Goal: Information Seeking & Learning: Learn about a topic

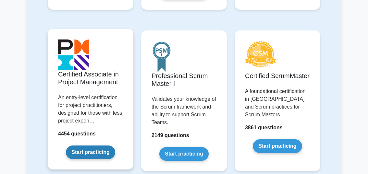
scroll to position [357, 0]
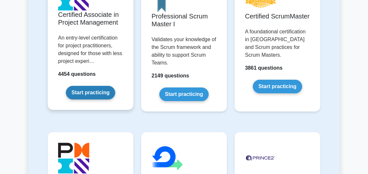
click at [106, 91] on link "Start practicing" at bounding box center [90, 93] width 49 height 14
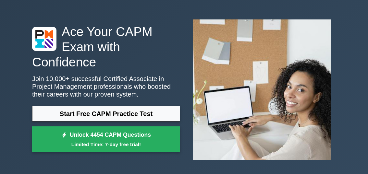
scroll to position [32, 0]
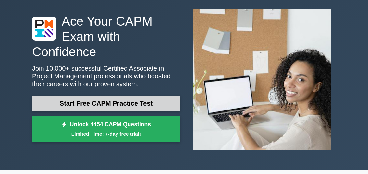
click at [112, 98] on link "Start Free CAPM Practice Test" at bounding box center [106, 104] width 148 height 16
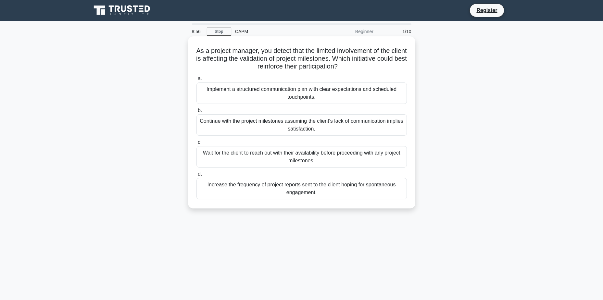
click at [234, 97] on div "Implement a structured communication plan with clear expectations and scheduled…" at bounding box center [302, 93] width 211 height 21
click at [197, 81] on input "a. Implement a structured communication plan with clear expectations and schedu…" at bounding box center [197, 79] width 0 height 4
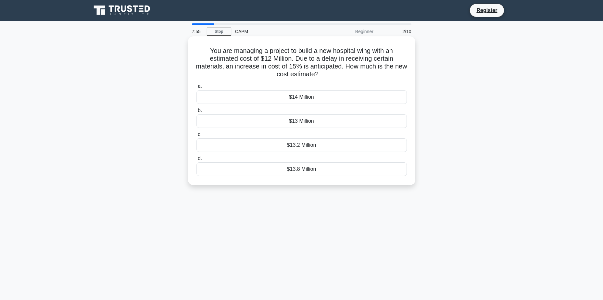
click at [308, 167] on div "$13.8 Million" at bounding box center [302, 169] width 211 height 14
click at [197, 161] on input "d. $13.8 Million" at bounding box center [197, 159] width 0 height 4
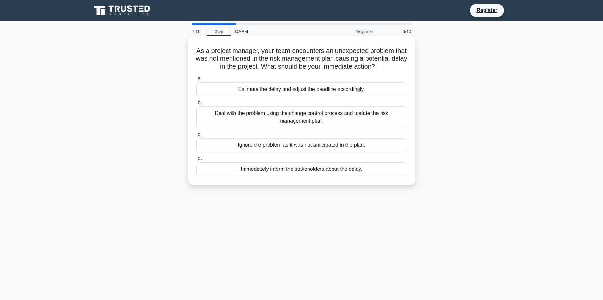
click at [325, 174] on div "Immediately inform the stakeholders about the delay." at bounding box center [302, 169] width 211 height 14
click at [197, 161] on input "d. Immediately inform the stakeholders about the delay." at bounding box center [197, 159] width 0 height 4
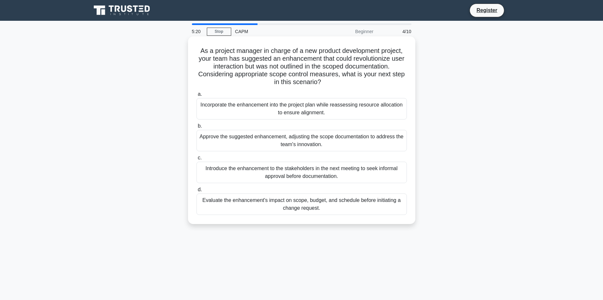
click at [299, 173] on div "Introduce the enhancement to the stakeholders in the next meeting to seek infor…" at bounding box center [302, 172] width 211 height 21
click at [197, 160] on input "c. Introduce the enhancement to the stakeholders in the next meeting to seek in…" at bounding box center [197, 158] width 0 height 4
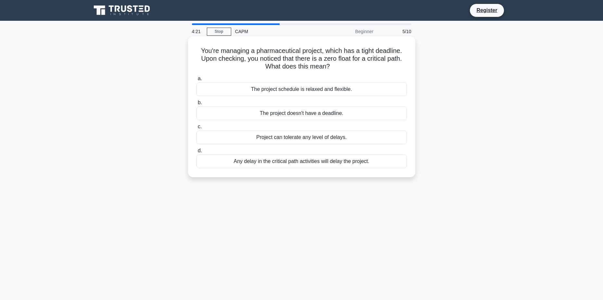
click at [283, 91] on div "The project schedule is relaxed and flexible." at bounding box center [302, 90] width 211 height 14
click at [197, 81] on input "a. The project schedule is relaxed and flexible." at bounding box center [197, 79] width 0 height 4
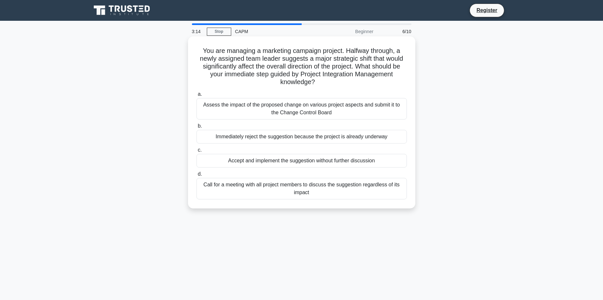
click at [353, 174] on div "Call for a meeting with all project members to discuss the suggestion regardles…" at bounding box center [302, 188] width 211 height 21
click at [197, 174] on input "d. Call for a meeting with all project members to discuss the suggestion regard…" at bounding box center [197, 174] width 0 height 4
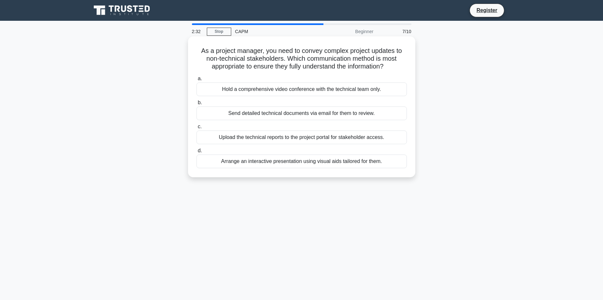
click at [295, 163] on div "Arrange an interactive presentation using visual aids tailored for them." at bounding box center [302, 162] width 211 height 14
click at [197, 153] on input "d. Arrange an interactive presentation using visual aids tailored for them." at bounding box center [197, 151] width 0 height 4
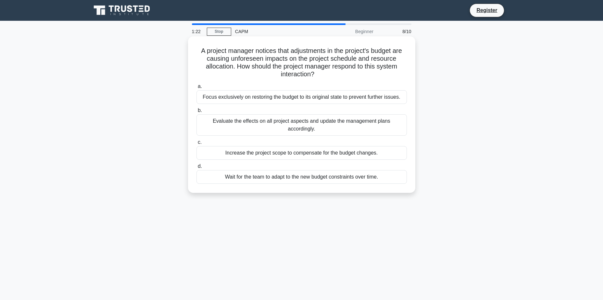
click at [295, 127] on div "Evaluate the effects on all project aspects and update the management plans acc…" at bounding box center [302, 124] width 211 height 21
click at [197, 113] on input "b. Evaluate the effects on all project aspects and update the management plans …" at bounding box center [197, 111] width 0 height 4
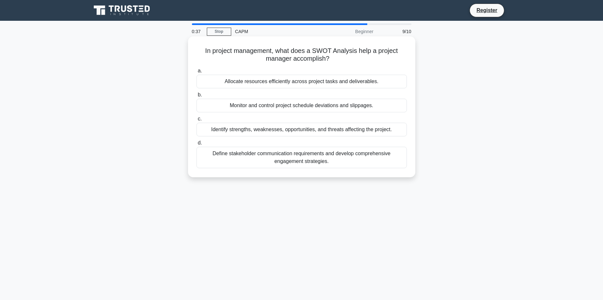
click at [306, 156] on div "Define stakeholder communication requirements and develop comprehensive engagem…" at bounding box center [302, 157] width 211 height 21
click at [197, 145] on input "d. Define stakeholder communication requirements and develop comprehensive enga…" at bounding box center [197, 143] width 0 height 4
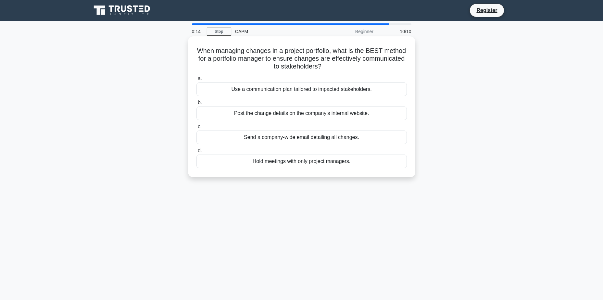
click at [250, 92] on div "Use a communication plan tailored to impacted stakeholders." at bounding box center [302, 90] width 211 height 14
click at [197, 81] on input "a. Use a communication plan tailored to impacted stakeholders." at bounding box center [197, 79] width 0 height 4
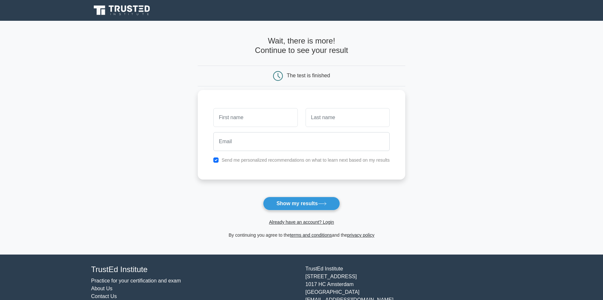
click at [262, 115] on input "text" at bounding box center [255, 117] width 84 height 19
type input "jeremy"
click at [309, 125] on input "text" at bounding box center [348, 117] width 84 height 19
type input "Nicholson"
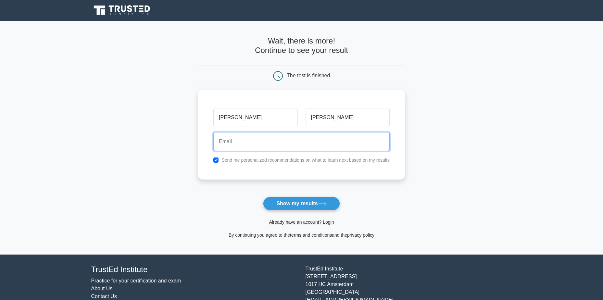
click at [297, 144] on input "email" at bounding box center [301, 141] width 176 height 19
click at [280, 140] on input "email" at bounding box center [301, 141] width 176 height 19
type input "jeremy.nicholson@ul.com"
click at [263, 197] on button "Show my results" at bounding box center [301, 204] width 77 height 14
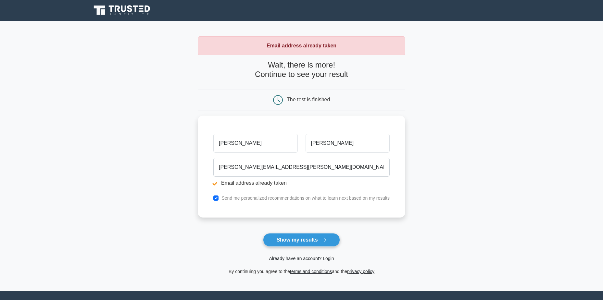
click at [311, 259] on link "Already have an account? Login" at bounding box center [301, 258] width 65 height 5
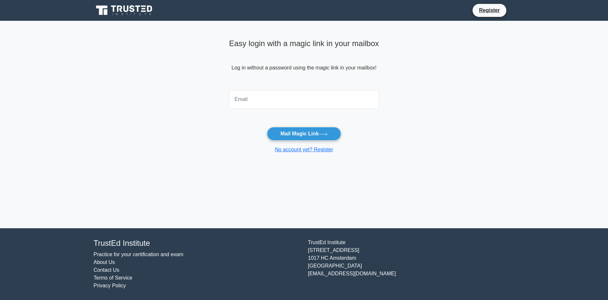
click at [261, 105] on input "email" at bounding box center [304, 99] width 150 height 19
type input "[PERSON_NAME][EMAIL_ADDRESS][PERSON_NAME][DOMAIN_NAME]"
click at [304, 136] on button "Mail Magic Link" at bounding box center [304, 134] width 74 height 14
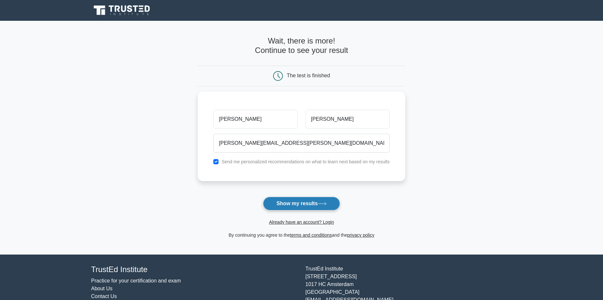
click at [308, 201] on button "Show my results" at bounding box center [301, 204] width 77 height 14
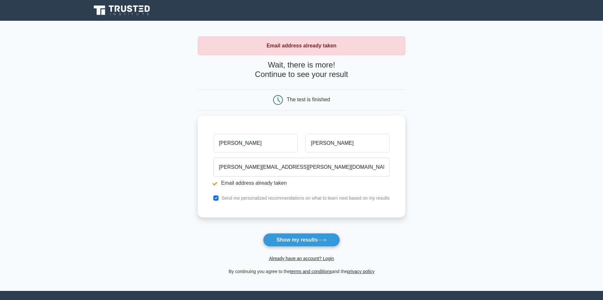
click at [308, 263] on span "Already have an account? Login" at bounding box center [301, 259] width 202 height 8
click at [308, 261] on link "Already have an account? Login" at bounding box center [301, 258] width 65 height 5
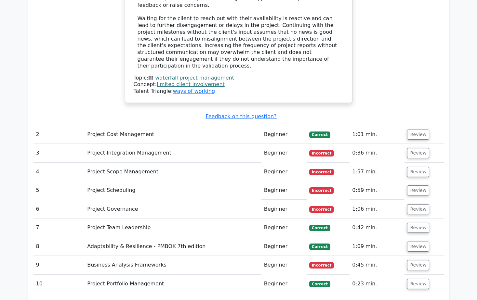
scroll to position [877, 0]
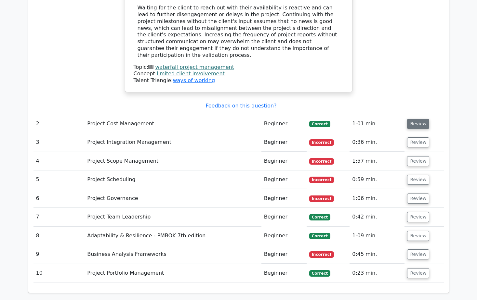
click at [411, 119] on button "Review" at bounding box center [418, 124] width 22 height 10
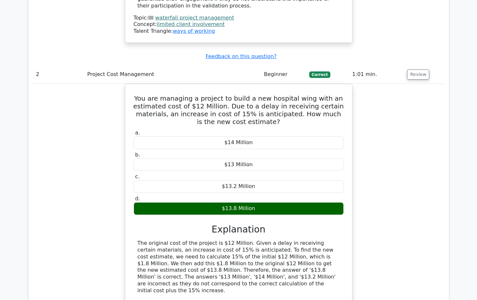
scroll to position [942, 0]
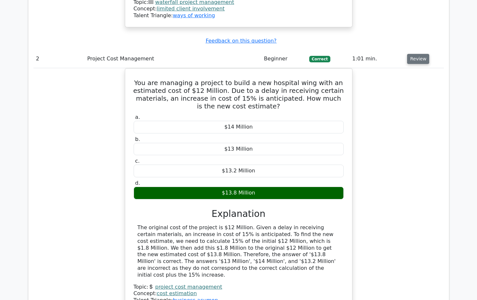
click at [414, 54] on button "Review" at bounding box center [418, 59] width 22 height 10
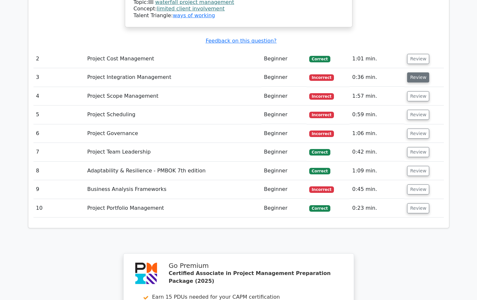
click at [417, 72] on button "Review" at bounding box center [418, 77] width 22 height 10
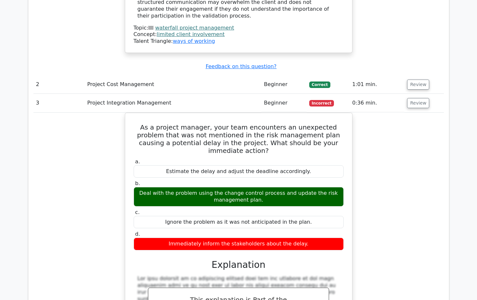
scroll to position [910, 0]
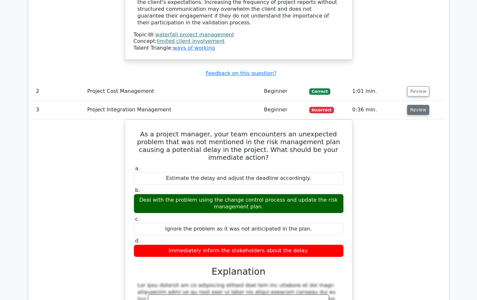
click at [422, 105] on button "Review" at bounding box center [418, 110] width 22 height 10
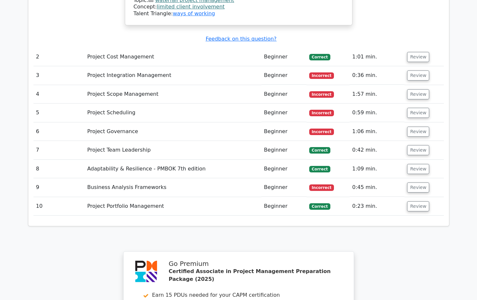
scroll to position [942, 0]
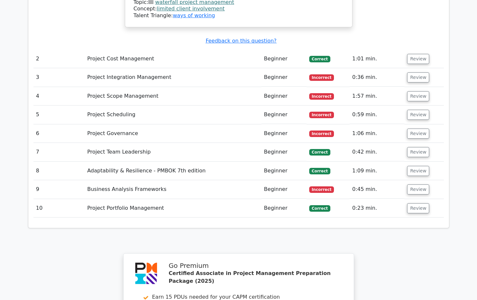
click at [405, 180] on td "Review" at bounding box center [423, 189] width 39 height 19
click at [414, 185] on button "Review" at bounding box center [418, 190] width 22 height 10
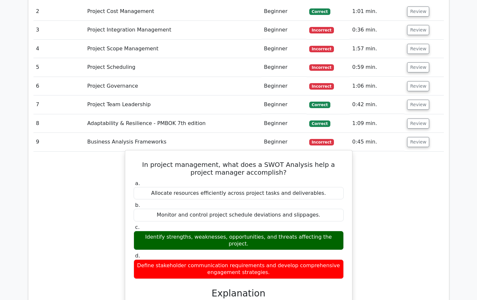
scroll to position [975, 0]
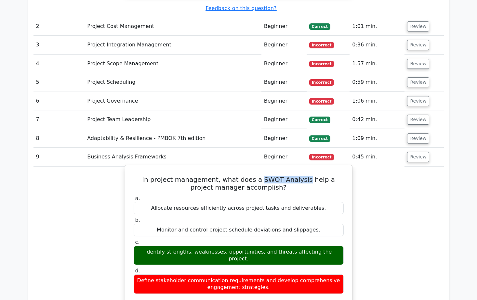
drag, startPoint x: 251, startPoint y: 134, endPoint x: 293, endPoint y: 136, distance: 41.6
click at [293, 176] on h5 "In project management, what does a SWOT Analysis help a project manager accompl…" at bounding box center [238, 184] width 211 height 16
drag, startPoint x: 293, startPoint y: 136, endPoint x: 287, endPoint y: 135, distance: 5.6
copy h5 "SWOT Analysis"
